Goal: Information Seeking & Learning: Find specific fact

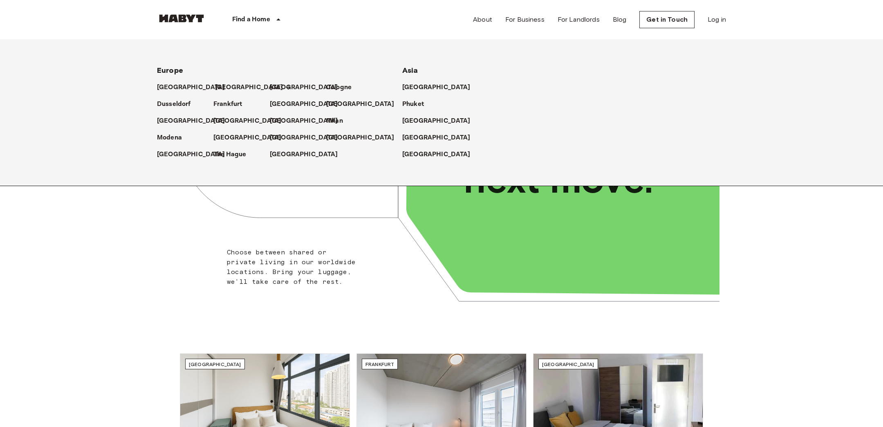
click at [221, 85] on p "[GEOGRAPHIC_DATA]" at bounding box center [249, 88] width 68 height 10
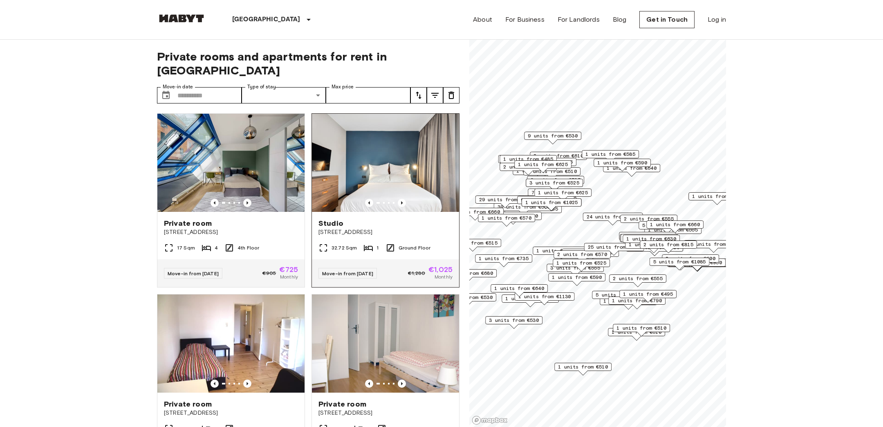
click at [383, 154] on img at bounding box center [385, 163] width 147 height 98
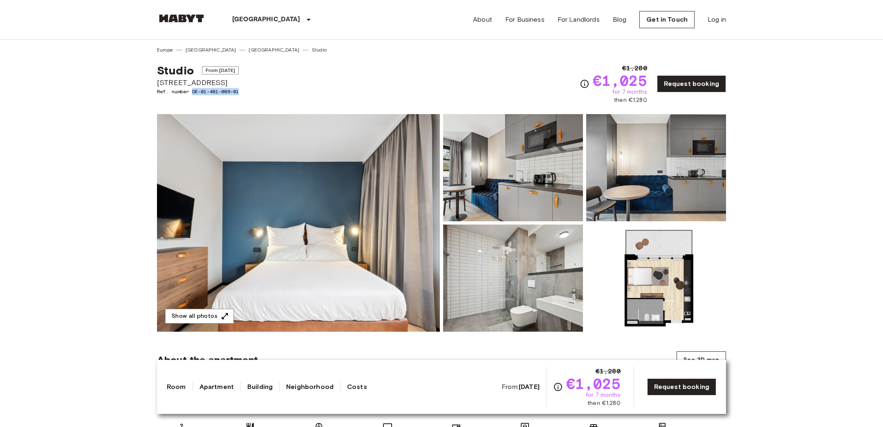
drag, startPoint x: 258, startPoint y: 90, endPoint x: 192, endPoint y: 93, distance: 66.3
click at [192, 93] on div "Studio From Aug 18 2025 Fischerstraße 10 Ref. number DE-01-481-006-01 €1,280 €1…" at bounding box center [441, 79] width 569 height 51
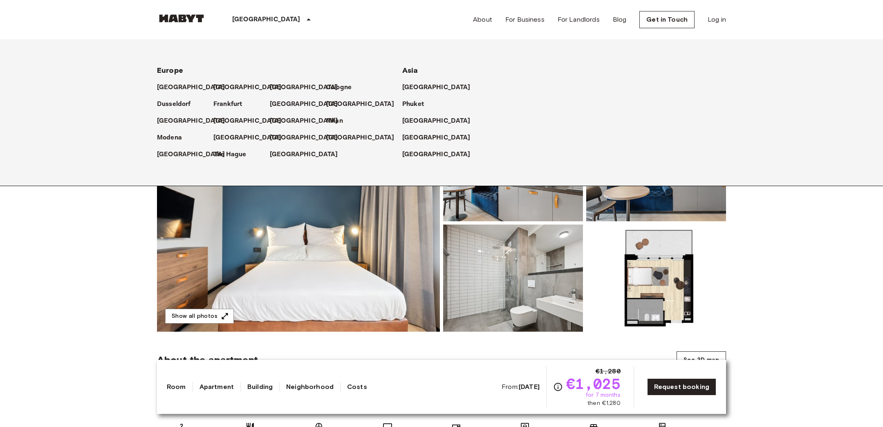
copy span "DE-01-481-006-01"
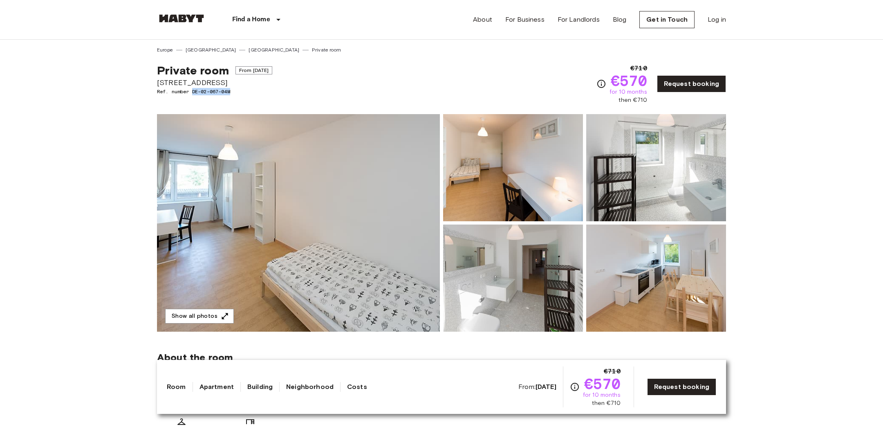
drag, startPoint x: 244, startPoint y: 91, endPoint x: 193, endPoint y: 90, distance: 51.5
click at [193, 90] on span "Ref. number DE-02-067-04M" at bounding box center [214, 91] width 115 height 7
copy span "DE-02-067-04M"
